Goal: Transaction & Acquisition: Purchase product/service

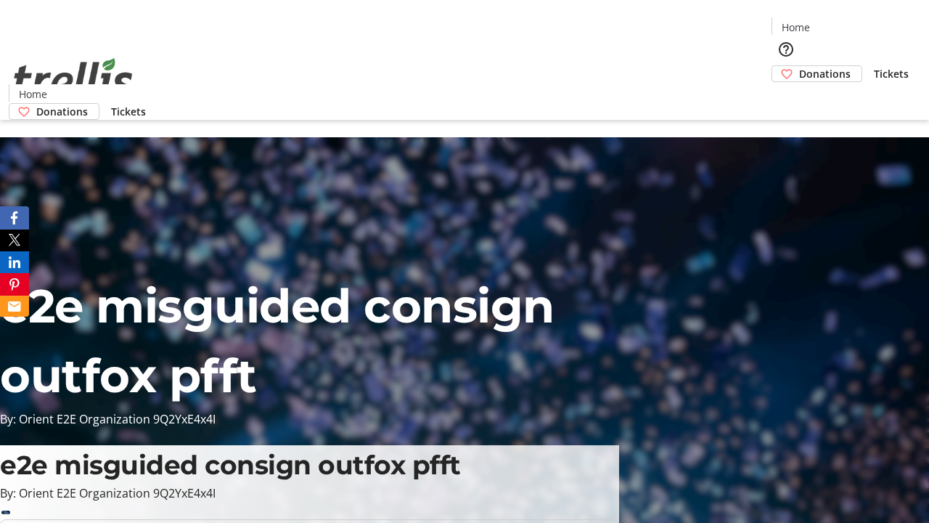
click at [799, 66] on span "Donations" at bounding box center [825, 73] width 52 height 15
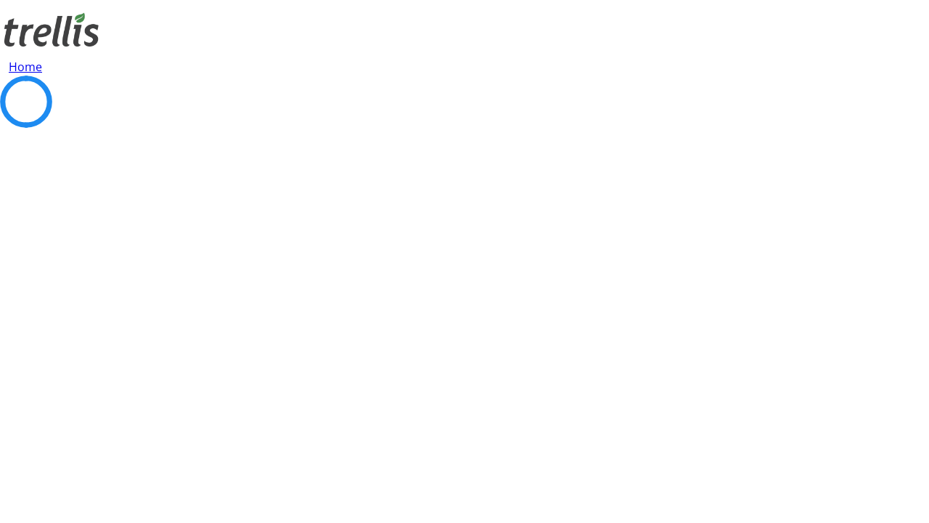
select select "CA"
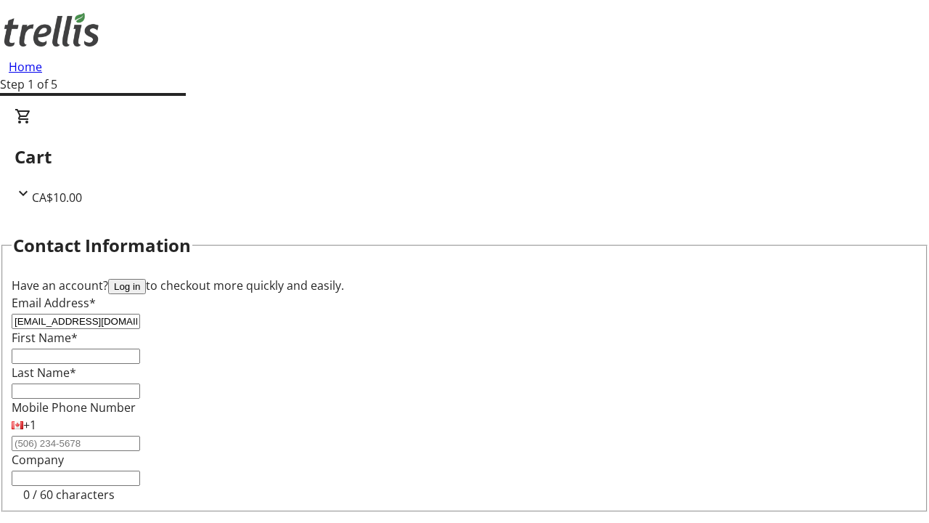
type input "[EMAIL_ADDRESS][DOMAIN_NAME]"
type input "Jazlyn"
type input "[PERSON_NAME]"
type input "[STREET_ADDRESS][PERSON_NAME]"
type input "Kelowna"
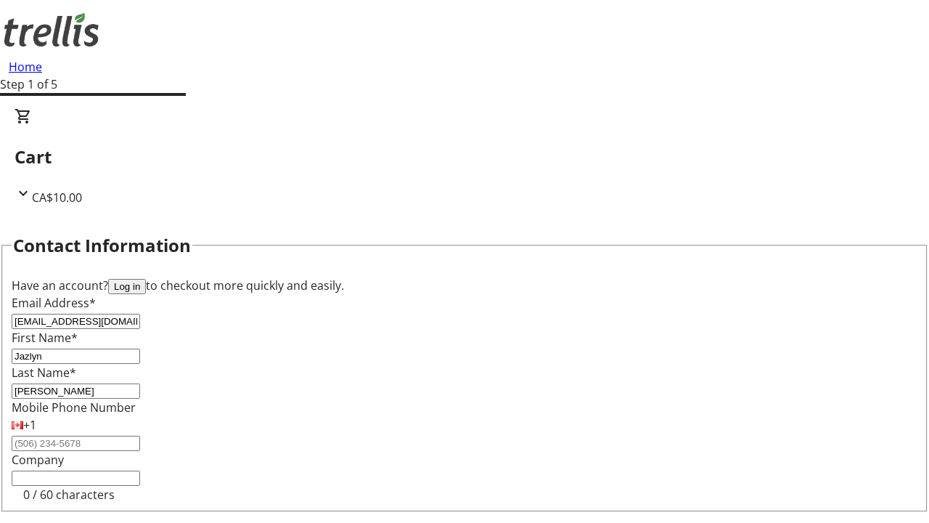
select select "BC"
type input "Kelowna"
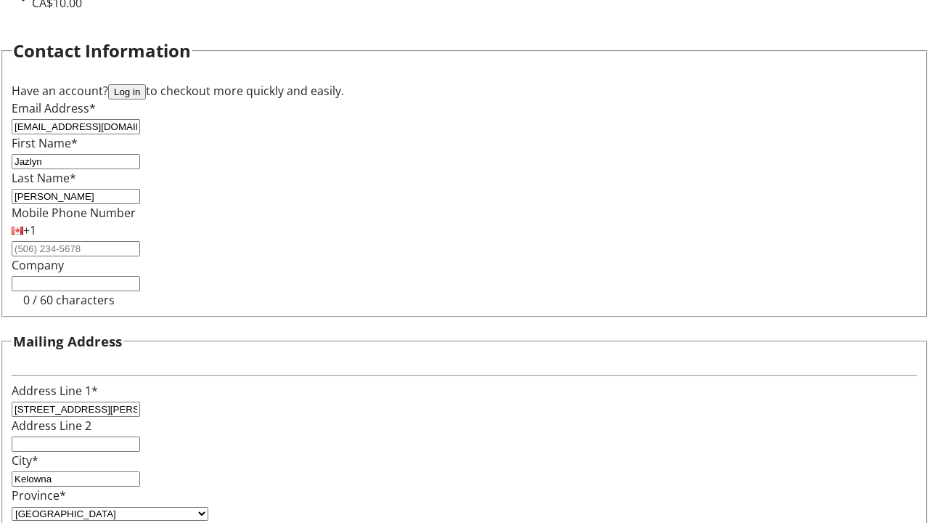
type input "V1Y 0C2"
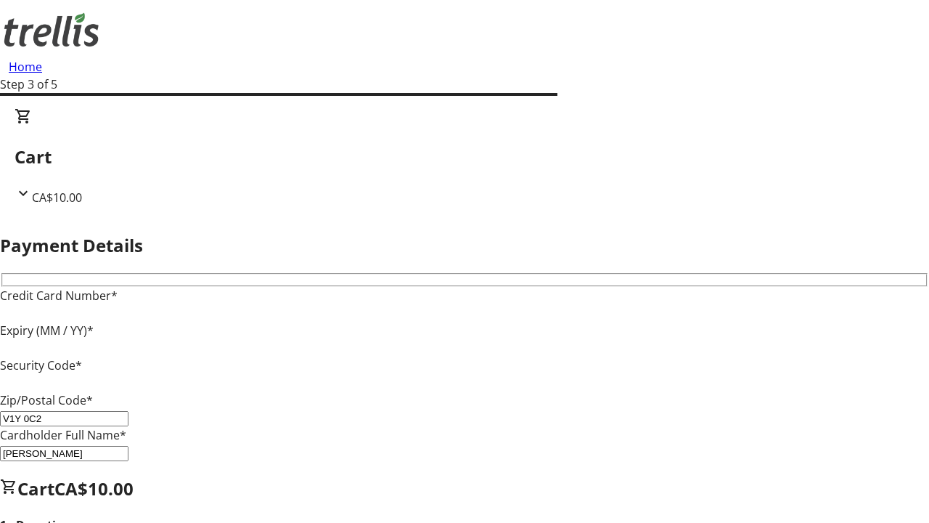
type input "V1Y 0C2"
